Goal: Information Seeking & Learning: Learn about a topic

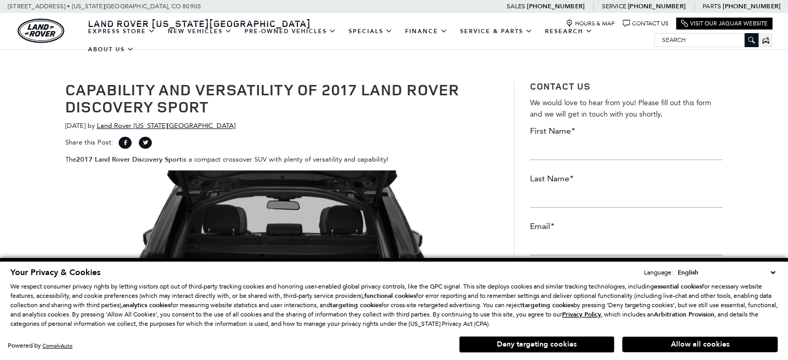
click at [773, 270] on select "English Spanish / Español English / [GEOGRAPHIC_DATA] Korean / 한국어 Vietnamese /…" at bounding box center [726, 272] width 103 height 10
drag, startPoint x: 371, startPoint y: 122, endPoint x: 480, endPoint y: 159, distance: 115.1
click at [371, 122] on div "[DATE] by Land Rover [US_STATE][GEOGRAPHIC_DATA]" at bounding box center [282, 125] width 434 height 11
click at [714, 344] on button "Allow all cookies" at bounding box center [701, 345] width 156 height 16
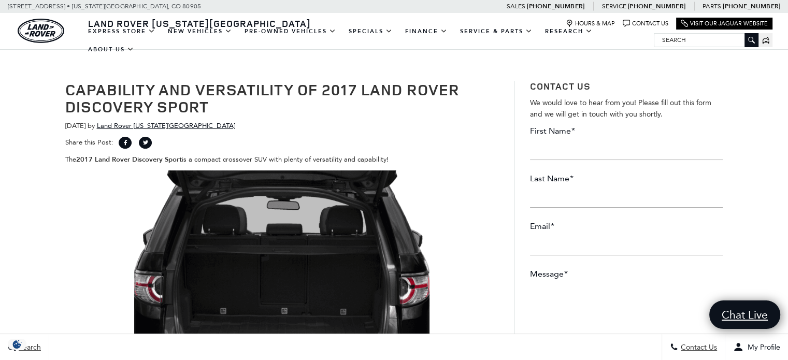
click at [321, 210] on img at bounding box center [281, 282] width 295 height 222
click at [321, 209] on img at bounding box center [281, 282] width 295 height 222
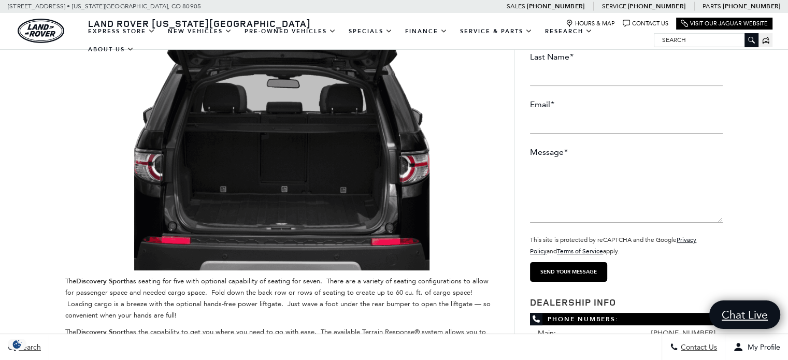
scroll to position [104, 0]
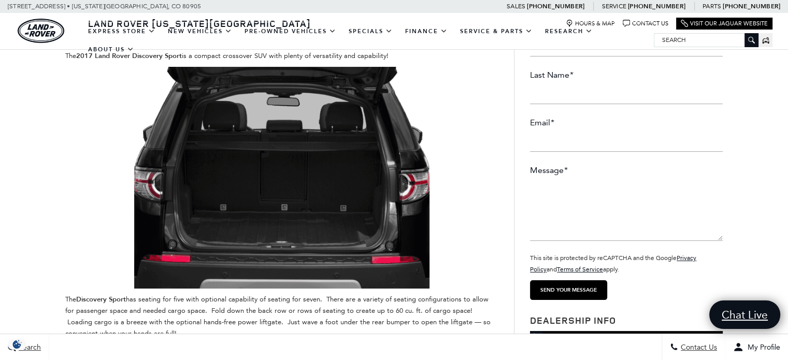
click at [328, 193] on img at bounding box center [281, 178] width 295 height 222
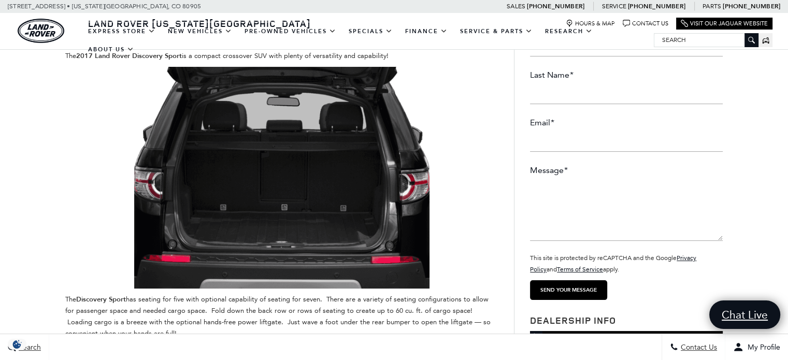
click at [328, 193] on img at bounding box center [281, 178] width 295 height 222
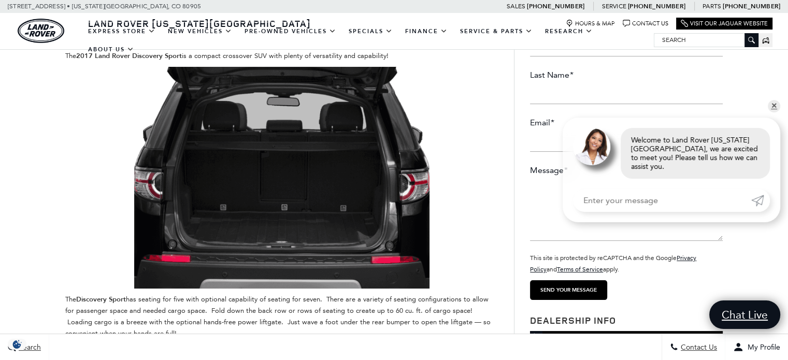
click at [328, 193] on img at bounding box center [281, 178] width 295 height 222
